Goal: Transaction & Acquisition: Book appointment/travel/reservation

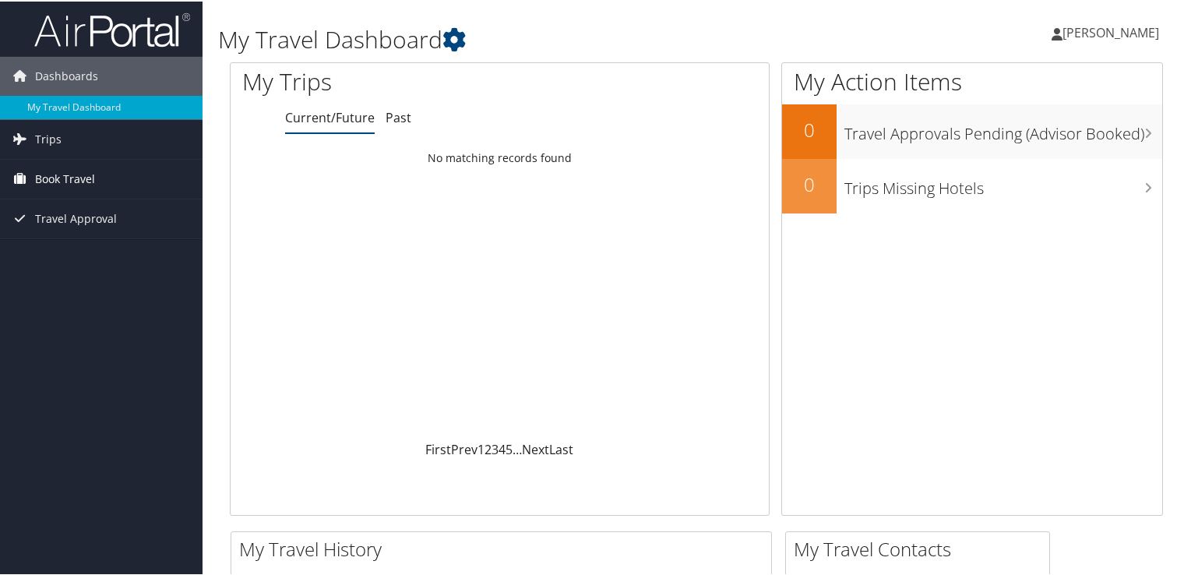
click at [78, 181] on span "Book Travel" at bounding box center [65, 177] width 60 height 39
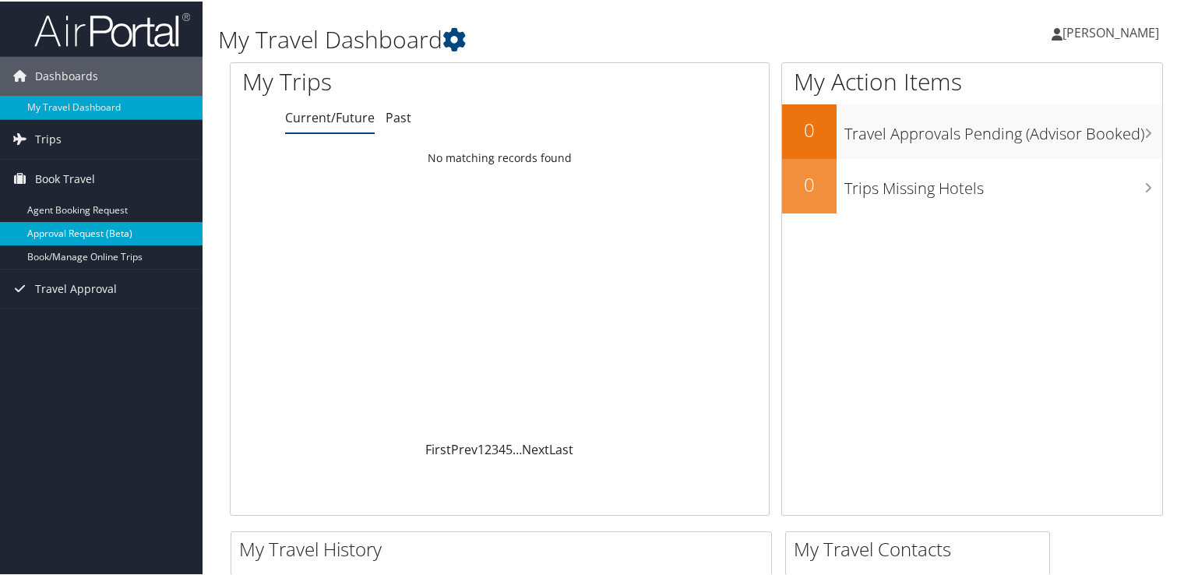
click at [142, 239] on link "Approval Request (Beta)" at bounding box center [101, 231] width 202 height 23
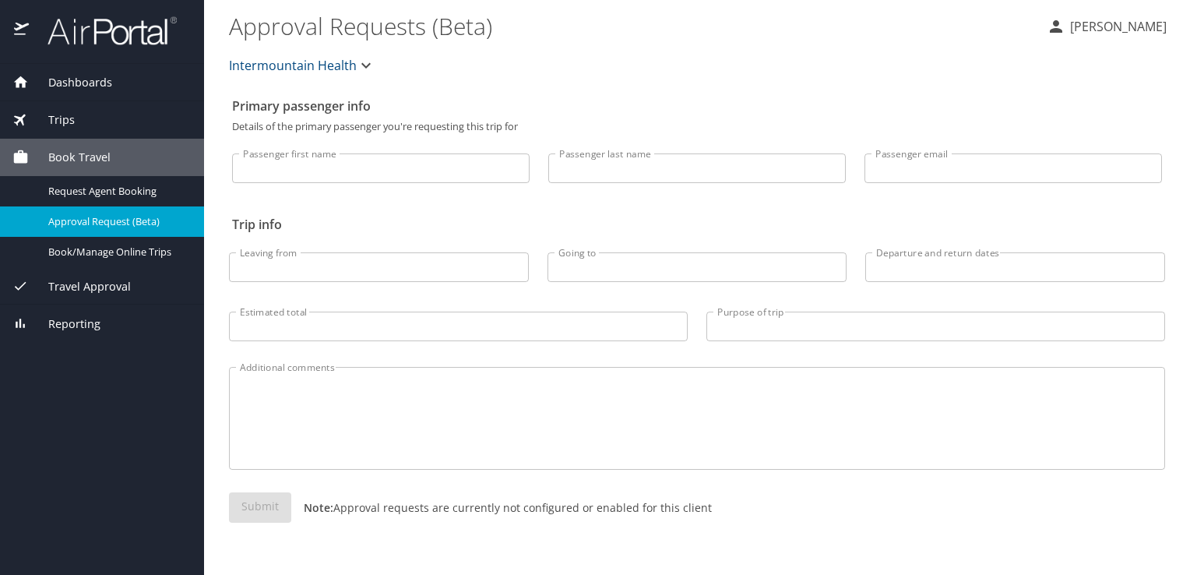
click at [61, 121] on span "Trips" at bounding box center [52, 119] width 46 height 17
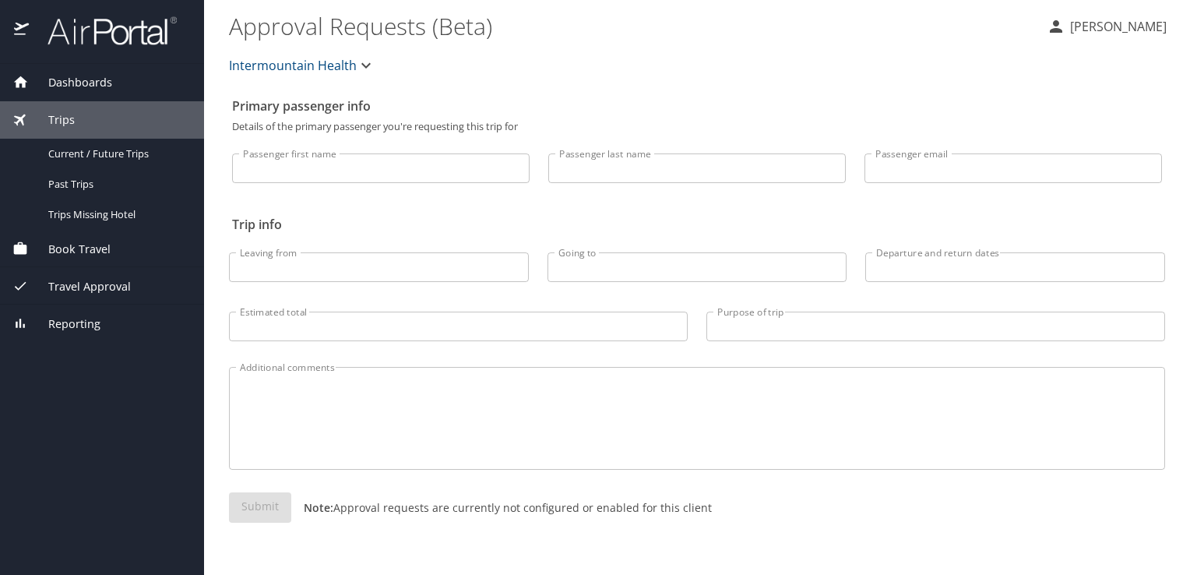
click at [94, 245] on span "Book Travel" at bounding box center [70, 249] width 82 height 17
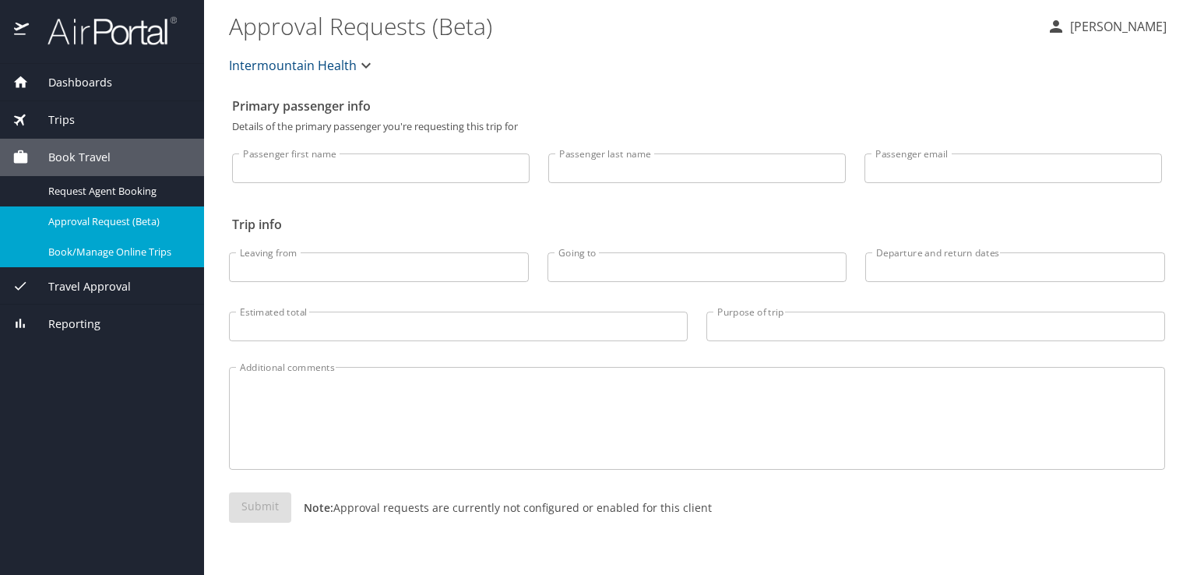
click at [118, 255] on span "Book/Manage Online Trips" at bounding box center [116, 252] width 137 height 15
